Goal: Information Seeking & Learning: Learn about a topic

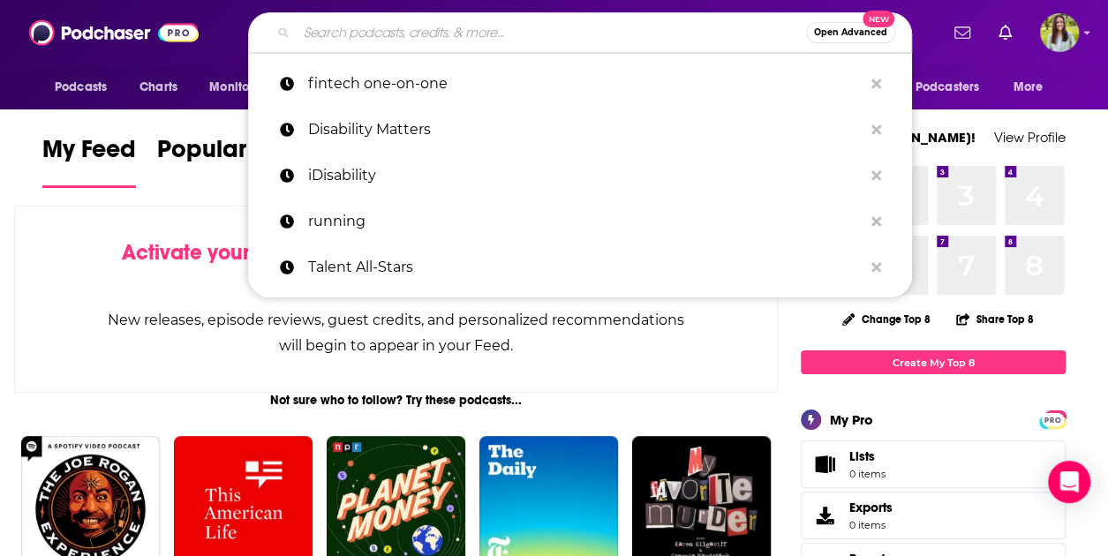
click at [473, 42] on input "Search podcasts, credits, & more..." at bounding box center [552, 33] width 510 height 28
paste input "Fitz & Whit Podcast"
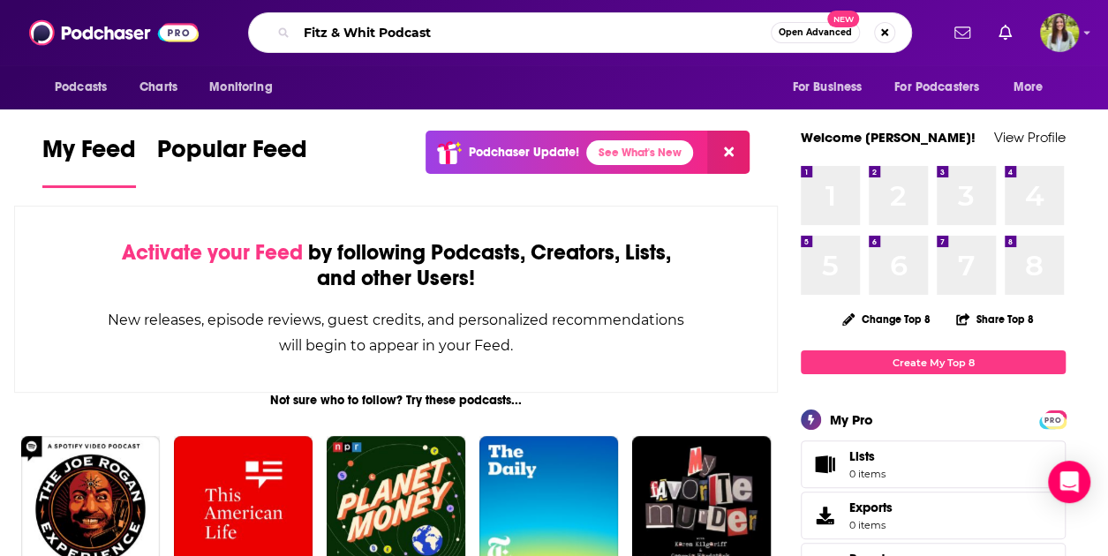
type input "Fitz & Whit Podcast"
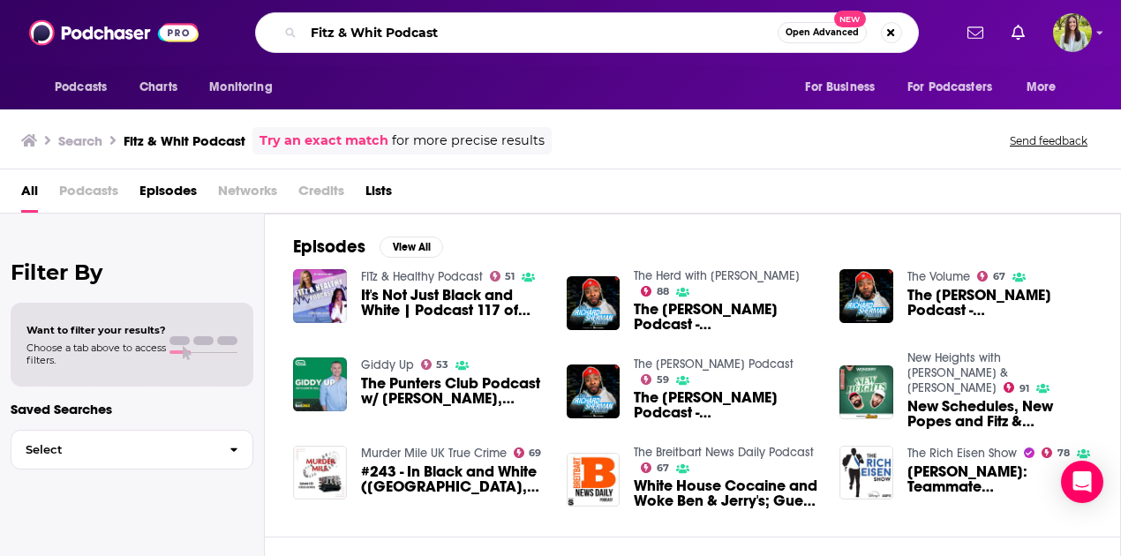
click at [461, 37] on input "Fitz & Whit Podcast" at bounding box center [541, 33] width 474 height 28
click at [397, 243] on button "View All" at bounding box center [412, 247] width 64 height 21
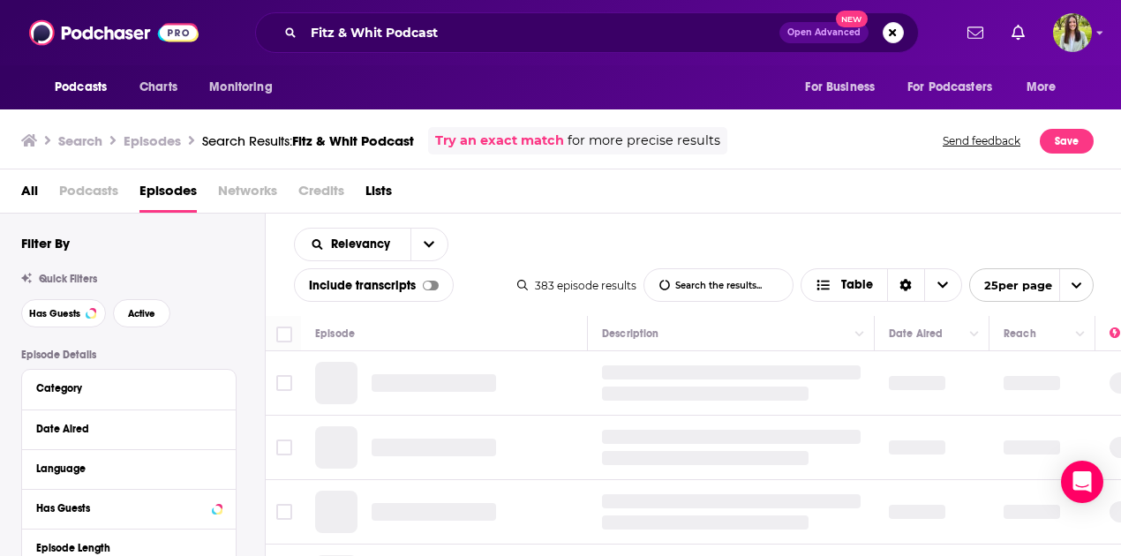
click at [517, 140] on link "Try an exact match" at bounding box center [499, 141] width 129 height 20
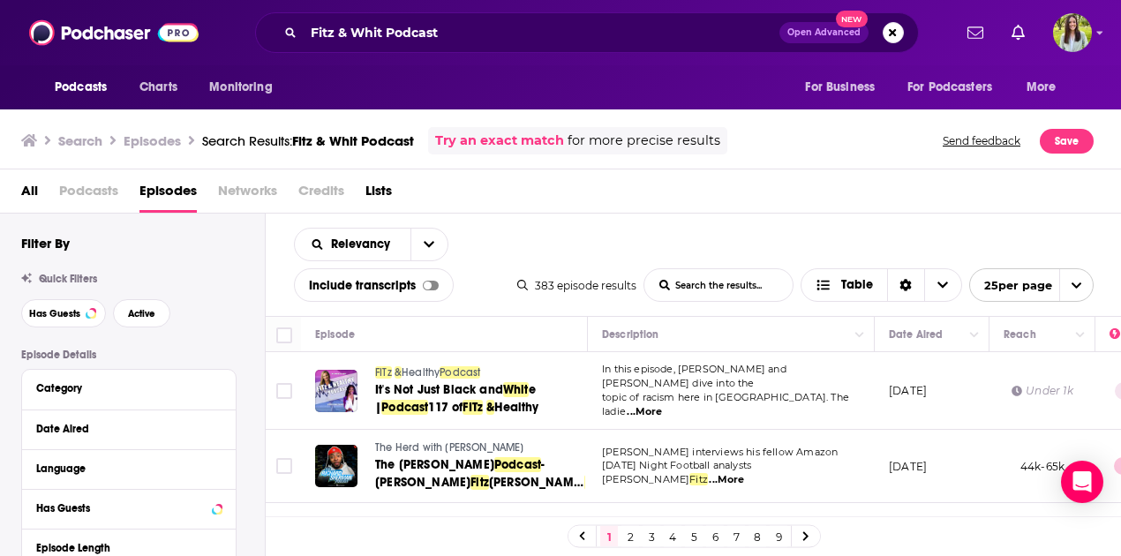
click at [472, 150] on link "Try an exact match" at bounding box center [499, 141] width 129 height 20
click at [475, 135] on link "Try an exact match" at bounding box center [499, 141] width 129 height 20
click at [392, 375] on span at bounding box center [393, 372] width 3 height 12
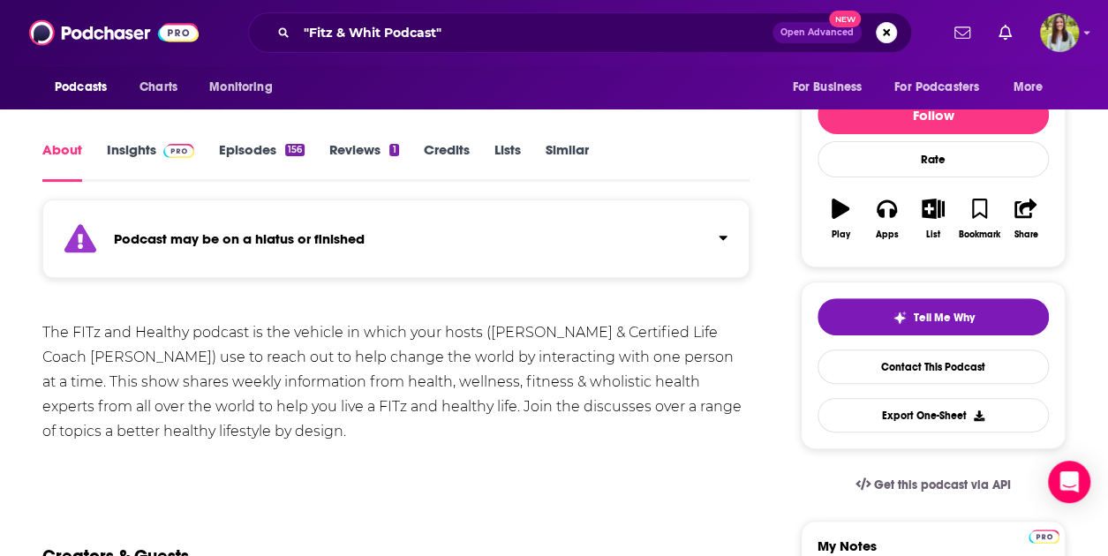
scroll to position [194, 0]
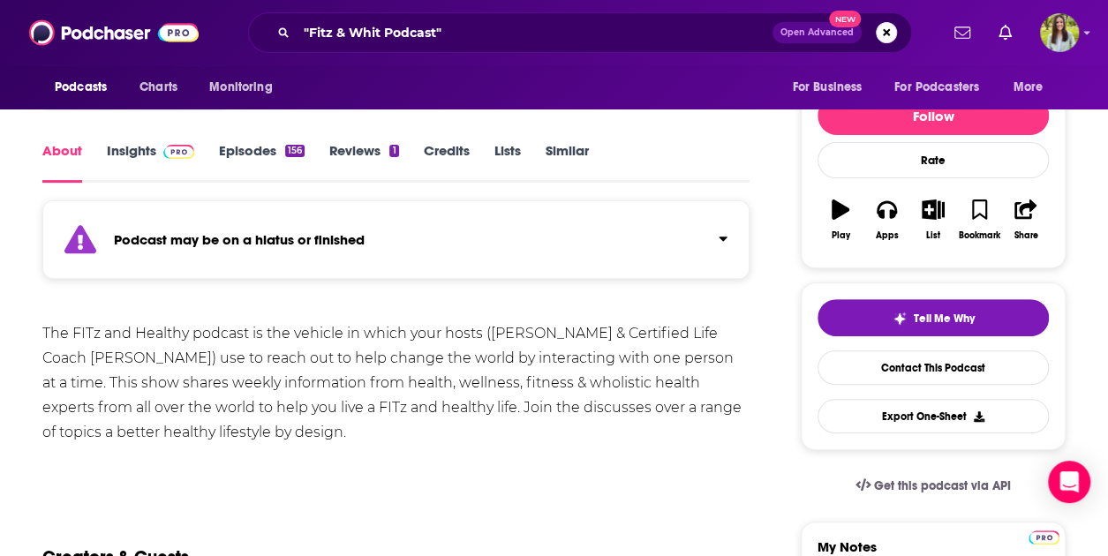
click at [126, 147] on link "Insights" at bounding box center [150, 162] width 87 height 41
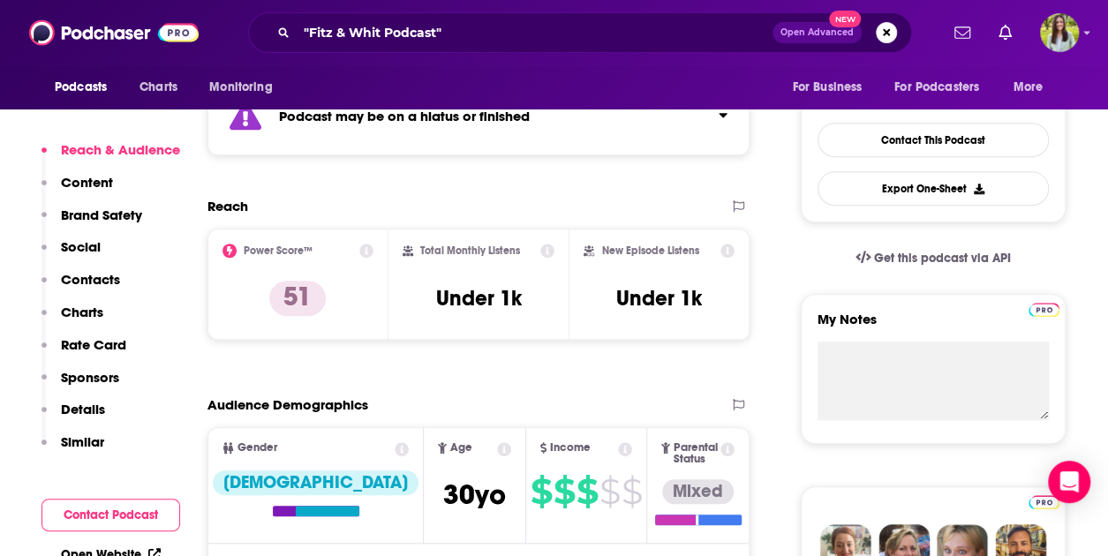
scroll to position [423, 0]
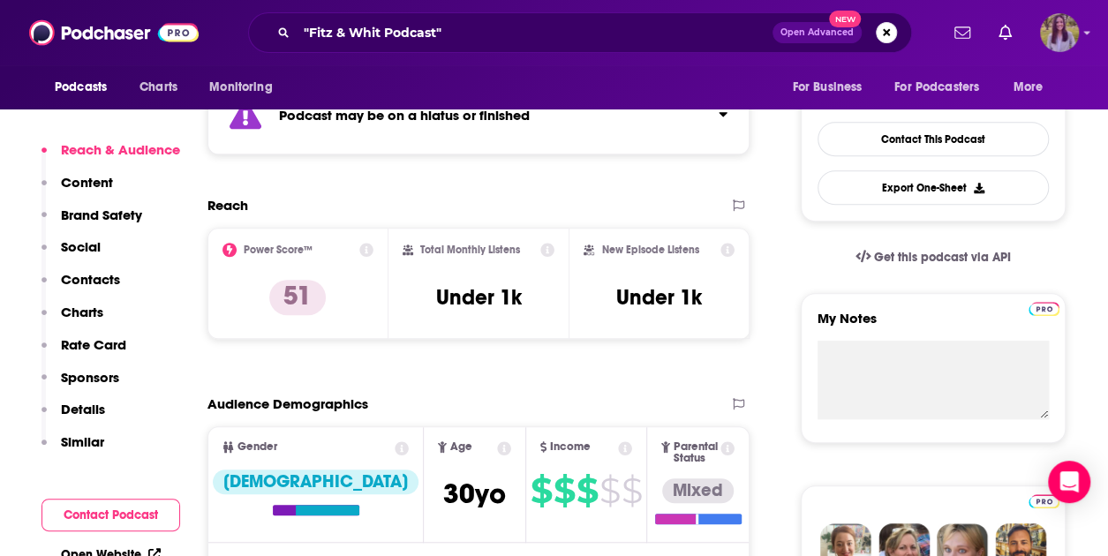
click at [1066, 28] on img "Logged in as meaghanyoungblood" at bounding box center [1059, 32] width 39 height 39
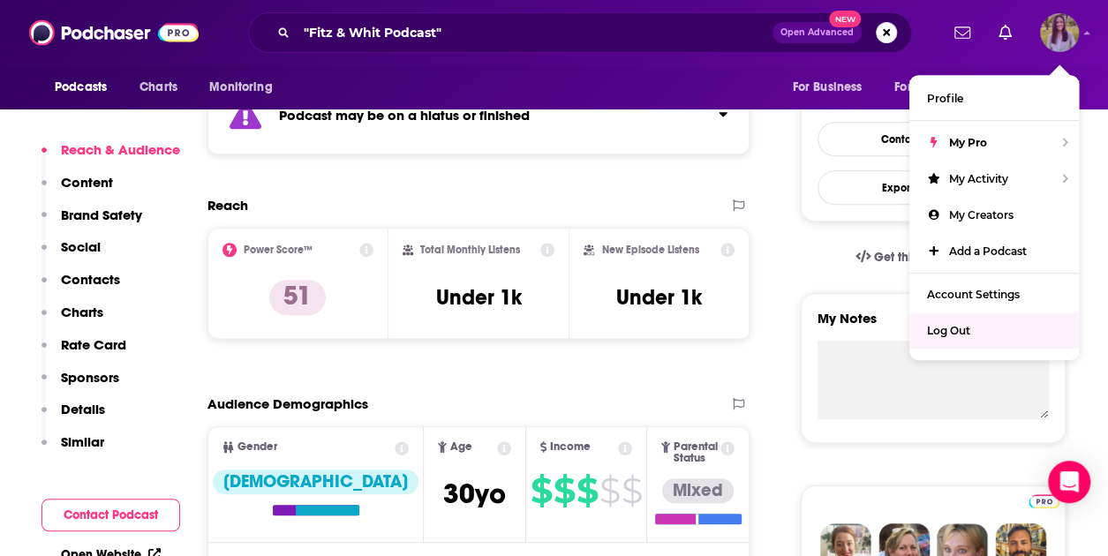
click at [953, 334] on span "Log Out" at bounding box center [948, 330] width 43 height 13
